Goal: Information Seeking & Learning: Find contact information

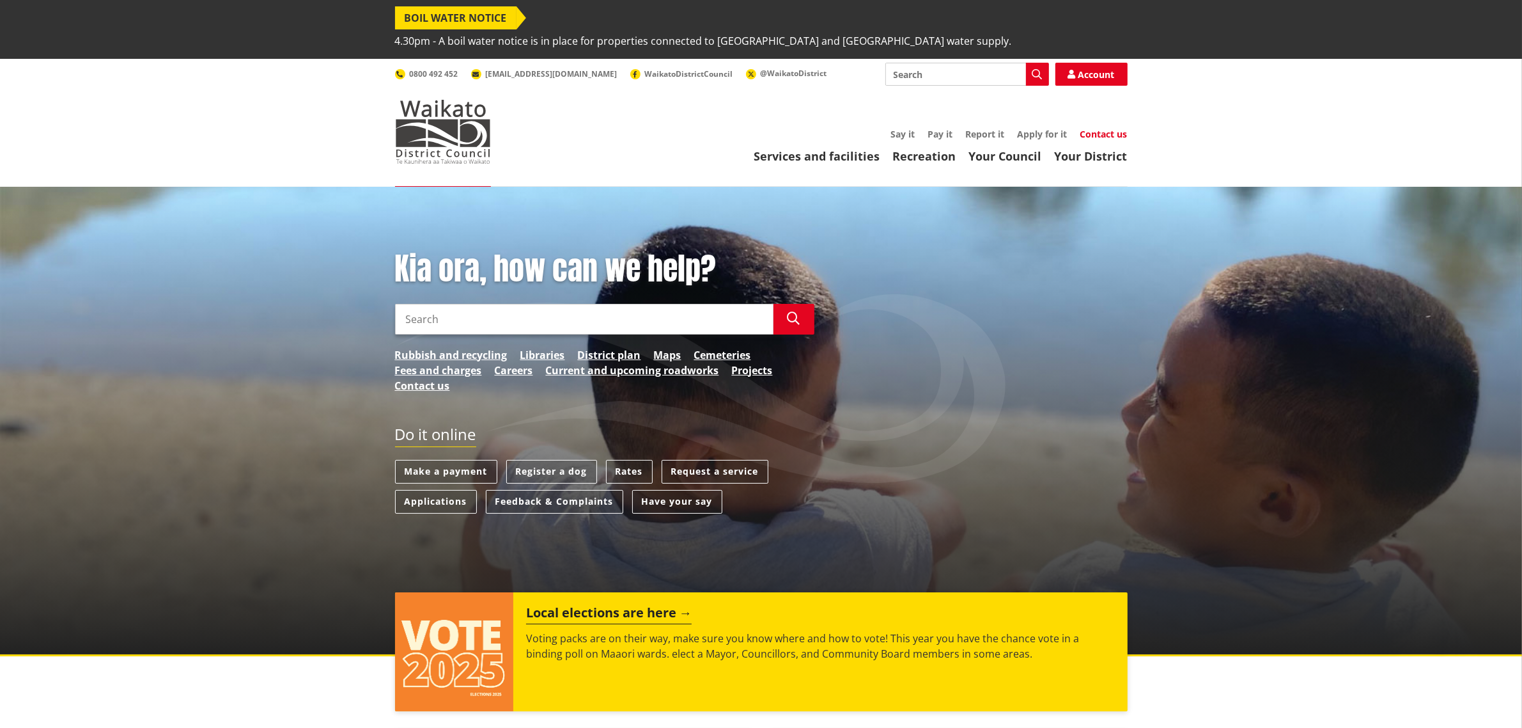
click at [1100, 128] on link "Contact us" at bounding box center [1104, 134] width 47 height 12
click at [1088, 128] on link "Contact us" at bounding box center [1104, 134] width 47 height 12
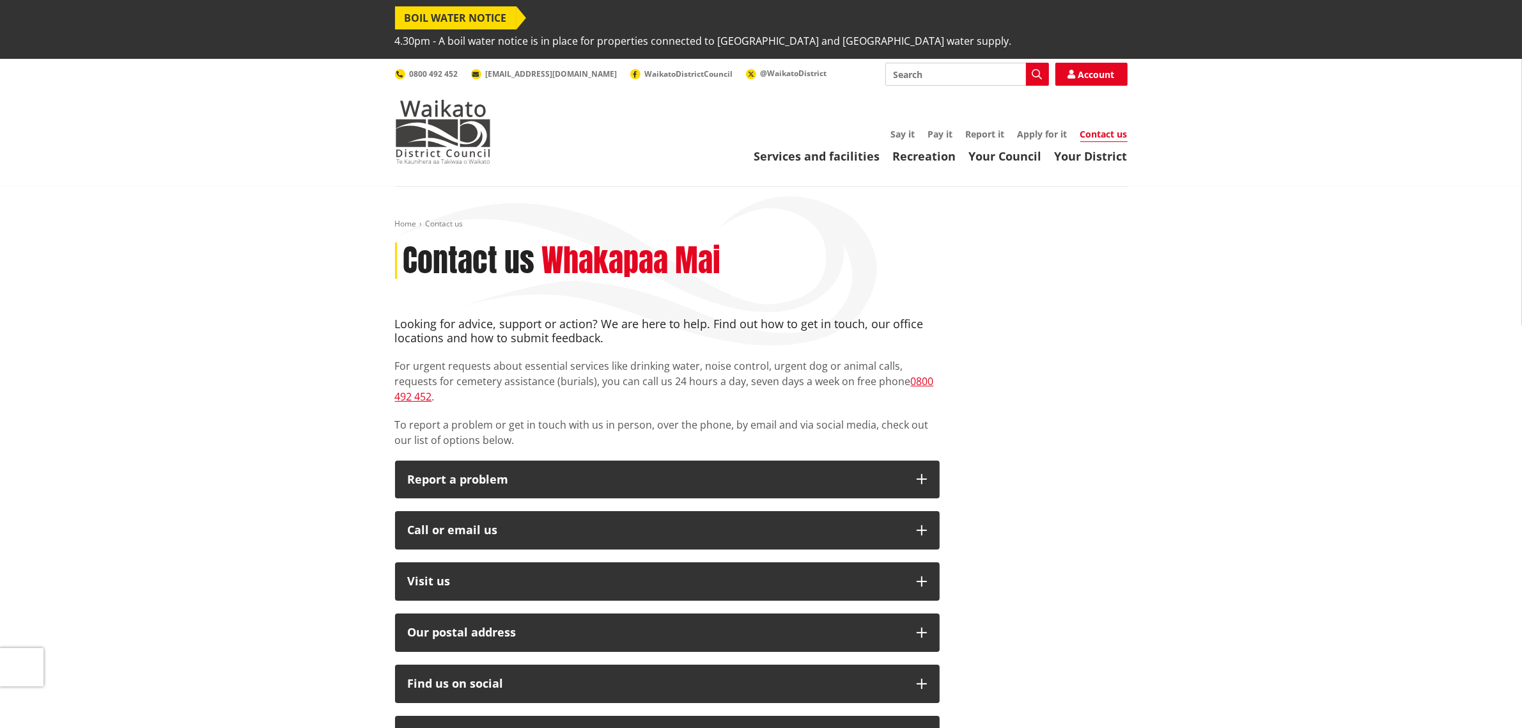
click at [1237, 332] on div "Home Contact us Contact us Whakapaa Mai Looking for advice, support or action? …" at bounding box center [761, 671] width 1522 height 969
click at [1043, 317] on div "Looking for advice, support or action? We are here to help. Find out how to get…" at bounding box center [762, 634] width 752 height 634
click at [1105, 404] on div "Looking for advice, support or action? We are here to help. Find out how to get…" at bounding box center [762, 634] width 752 height 634
click at [1053, 324] on div "Looking for advice, support or action? We are here to help. Find out how to get…" at bounding box center [762, 634] width 752 height 634
click at [1077, 219] on div "Home Contact us Contact us Whakapaa Mai Looking for advice, support or action? …" at bounding box center [762, 662] width 752 height 886
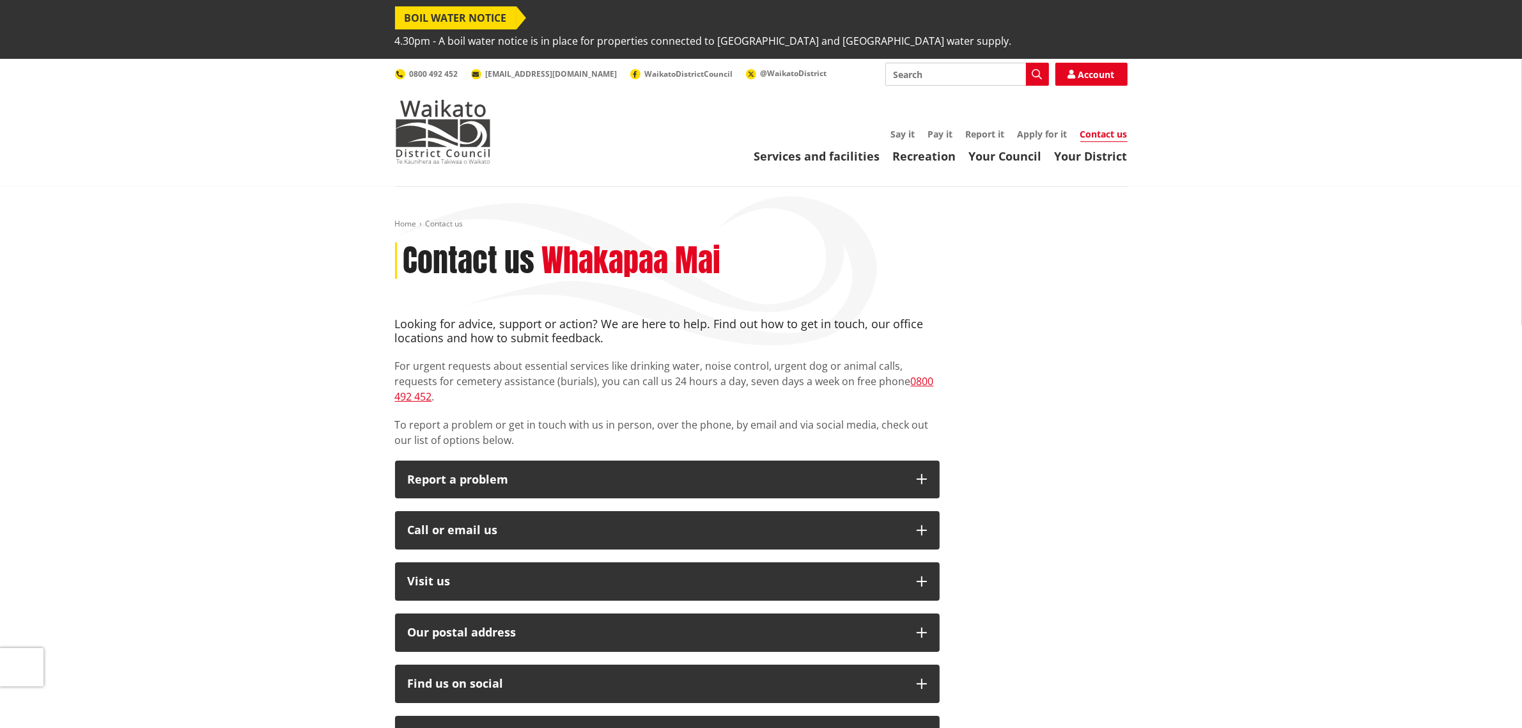
click at [982, 414] on div "Looking for advice, support or action? We are here to help. Find out how to get…" at bounding box center [762, 634] width 752 height 634
click at [1035, 460] on div "Looking for advice, support or action? We are here to help. Find out how to get…" at bounding box center [762, 634] width 752 height 634
click at [1160, 398] on div "Home Contact us Contact us Whakapaa Mai Looking for advice, support or action? …" at bounding box center [761, 671] width 1522 height 969
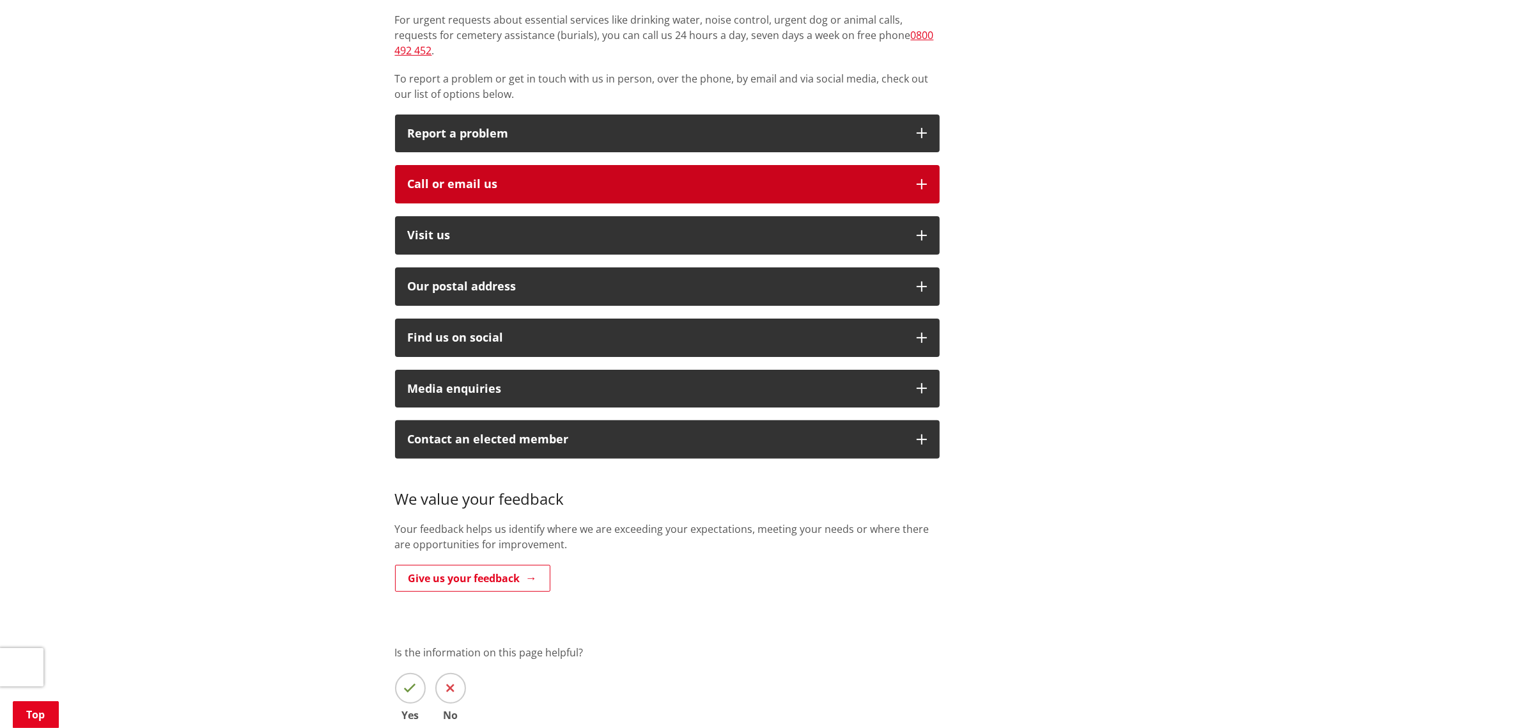
click at [535, 178] on div "Call or email us" at bounding box center [656, 184] width 496 height 13
